Goal: Information Seeking & Learning: Learn about a topic

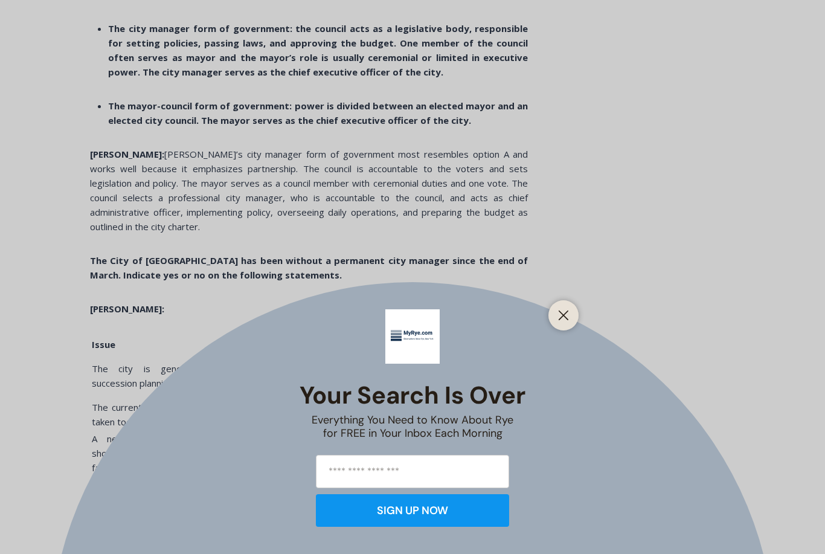
scroll to position [3246, 0]
click at [562, 321] on icon "Close" at bounding box center [563, 315] width 11 height 11
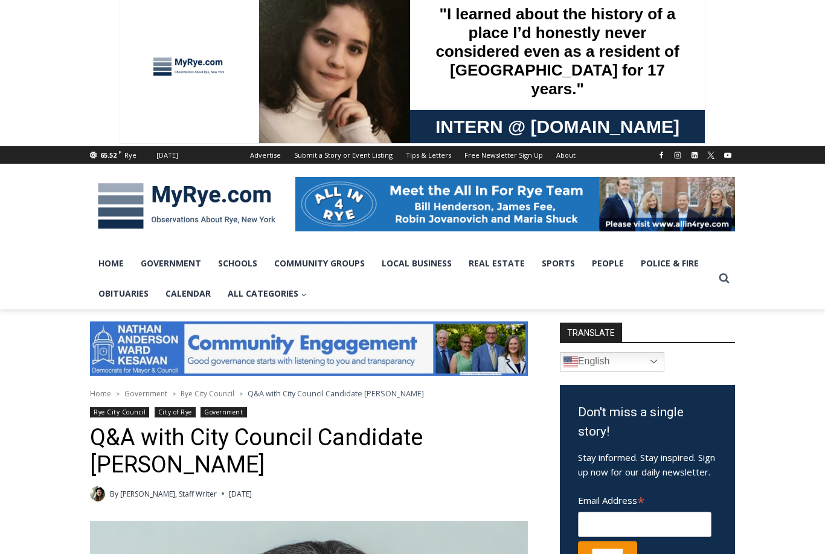
scroll to position [0, 0]
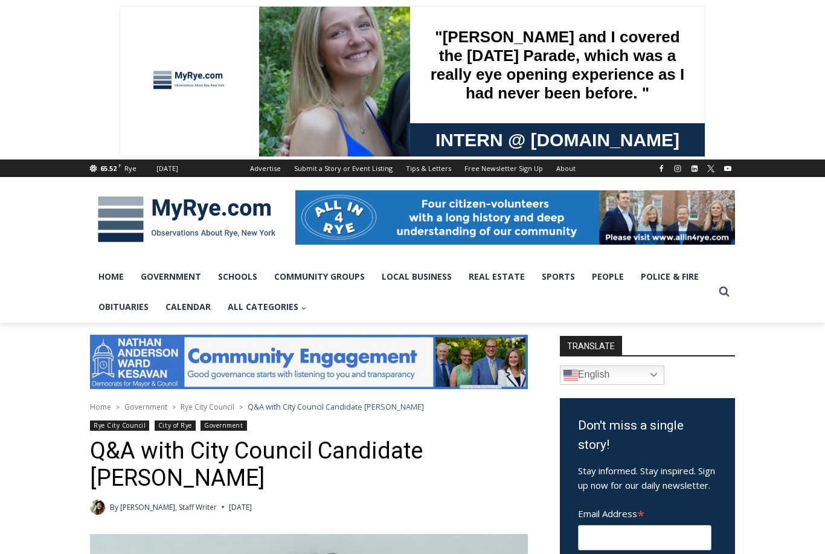
click at [201, 218] on img at bounding box center [186, 219] width 193 height 63
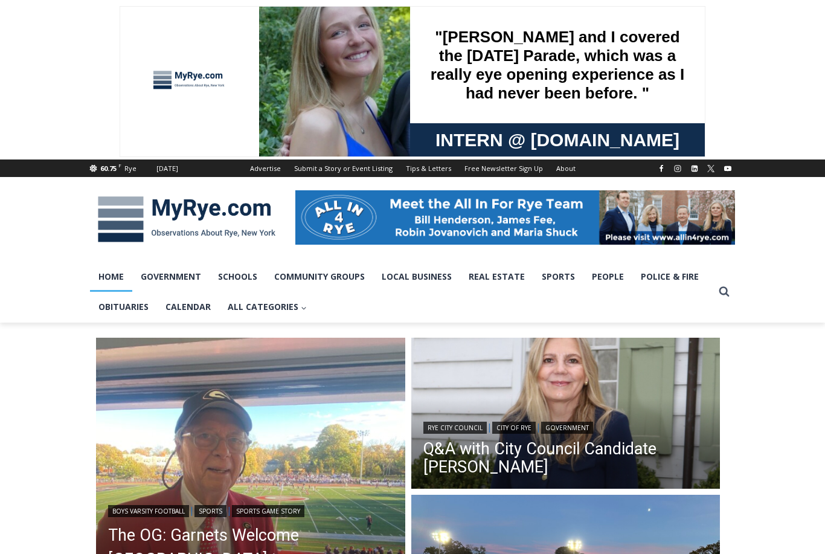
click at [176, 278] on link "Government" at bounding box center [170, 277] width 77 height 30
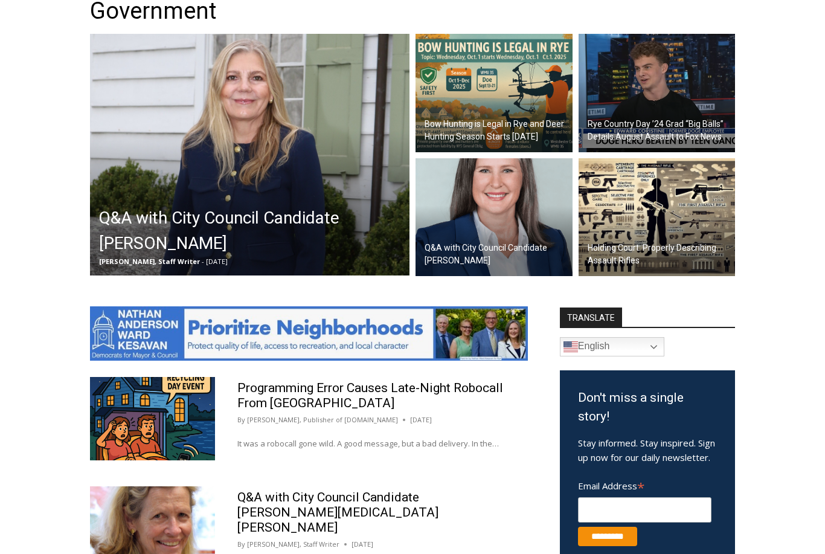
scroll to position [360, 0]
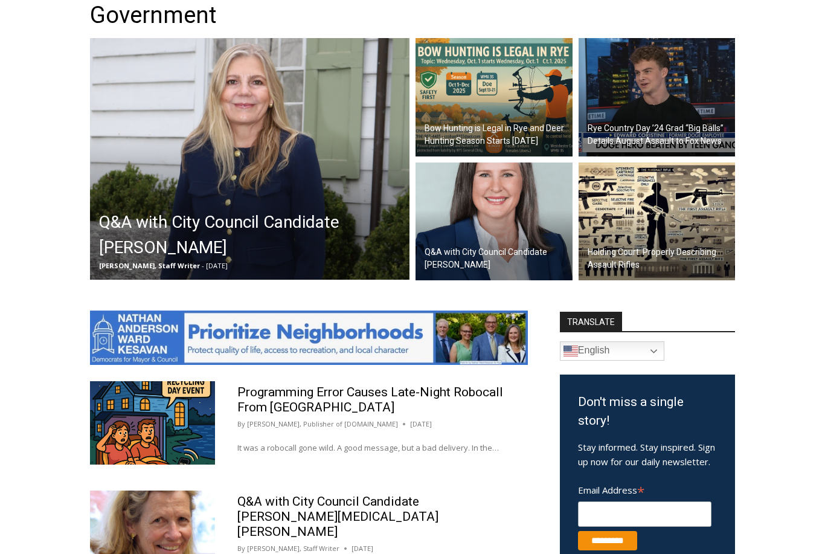
click at [140, 228] on h2 "Q&A with City Council Candidate Maria Tufvesson Shuck" at bounding box center [253, 235] width 308 height 51
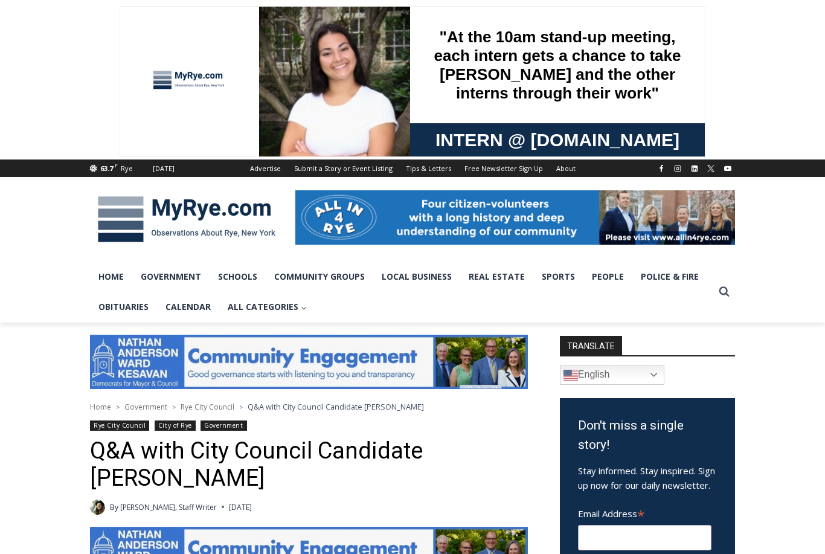
click at [170, 284] on link "Government" at bounding box center [170, 277] width 77 height 30
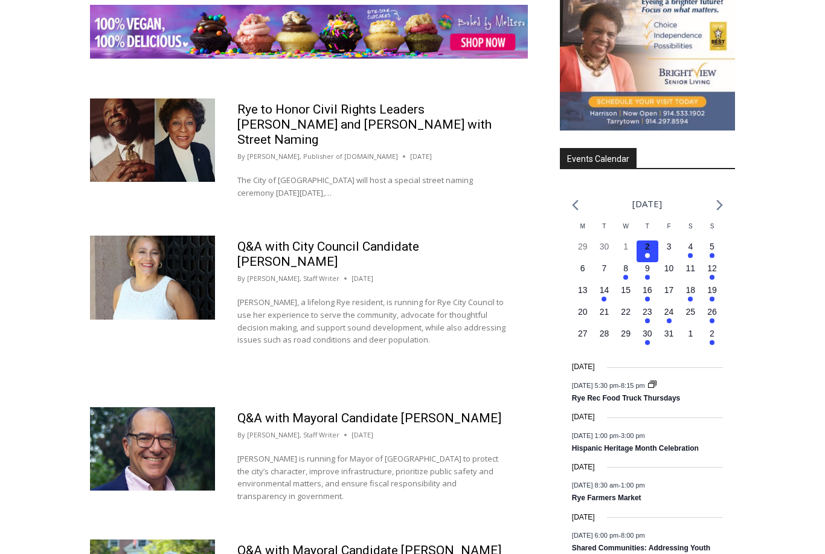
scroll to position [1683, 0]
click at [275, 543] on link "Q&A with Mayoral Candidate Rick McCabe" at bounding box center [369, 550] width 264 height 15
